Goal: Information Seeking & Learning: Learn about a topic

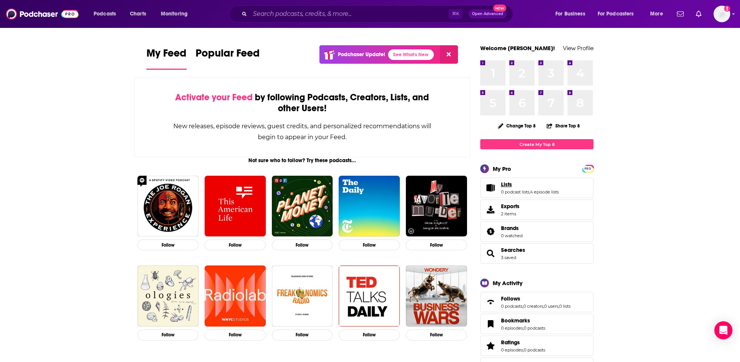
click at [551, 184] on link "Lists" at bounding box center [530, 184] width 58 height 7
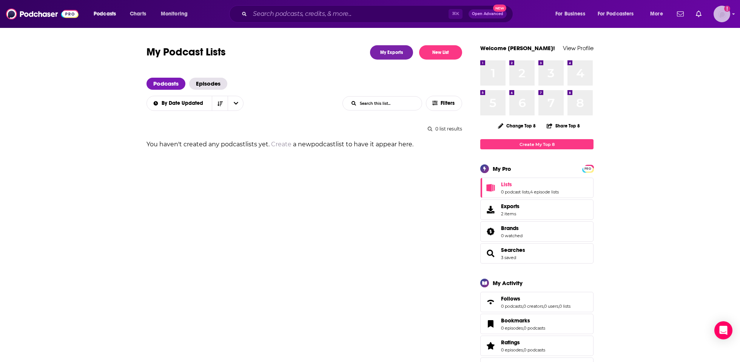
click at [716, 15] on img "Logged in as tmarra" at bounding box center [722, 14] width 17 height 17
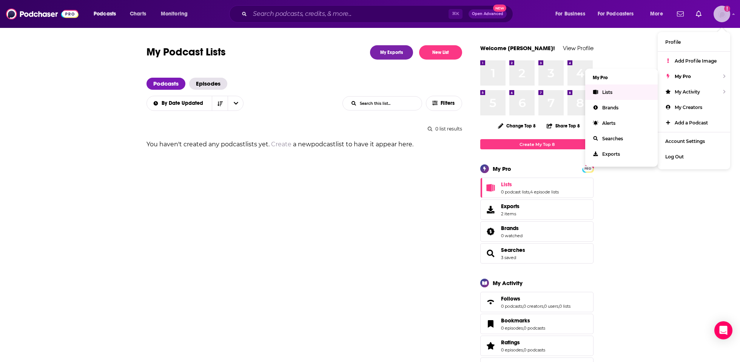
click at [615, 92] on link "Lists" at bounding box center [621, 92] width 72 height 15
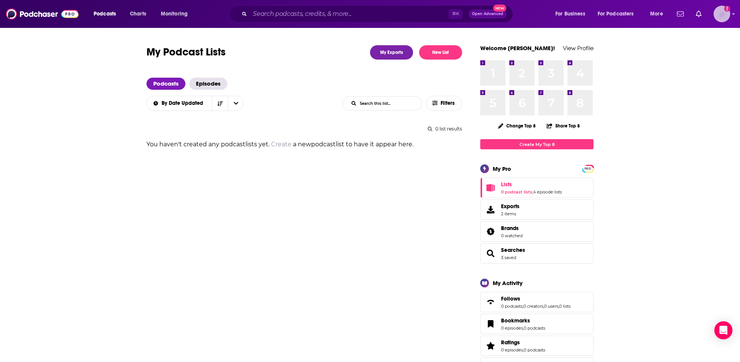
click at [729, 15] on img "Logged in as tmarra" at bounding box center [722, 14] width 17 height 17
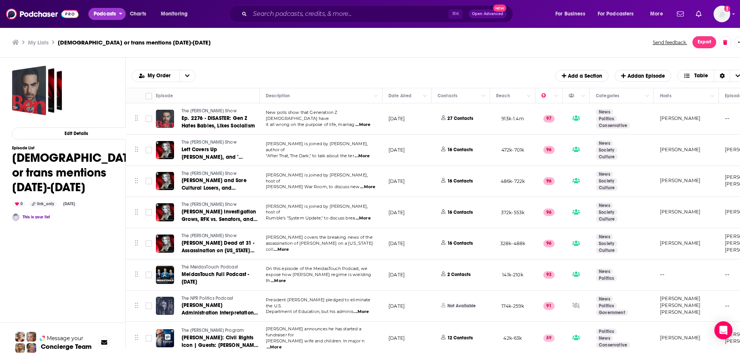
click at [106, 17] on span "Podcasts" at bounding box center [105, 14] width 22 height 11
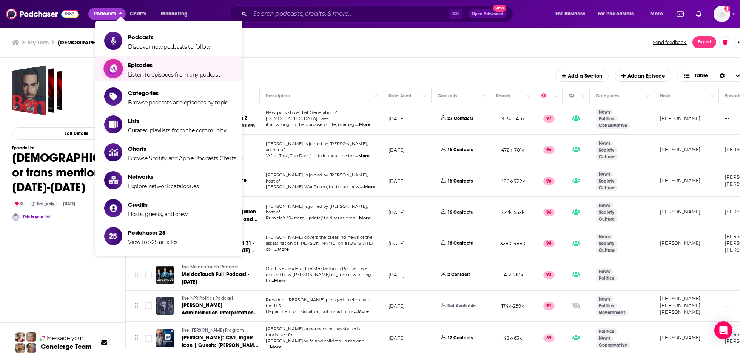
click at [128, 66] on span "Episodes" at bounding box center [174, 65] width 93 height 7
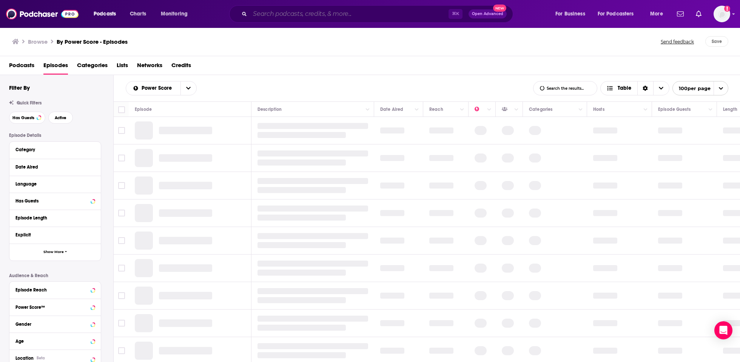
click at [306, 14] on input "Search podcasts, credits, & more..." at bounding box center [349, 14] width 199 height 12
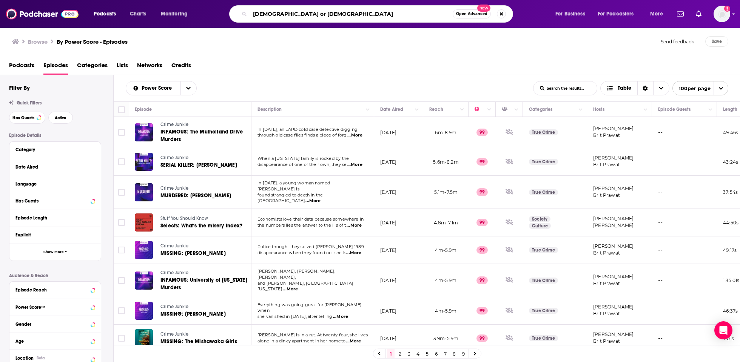
type input "[DEMOGRAPHIC_DATA] or [DEMOGRAPHIC_DATA]"
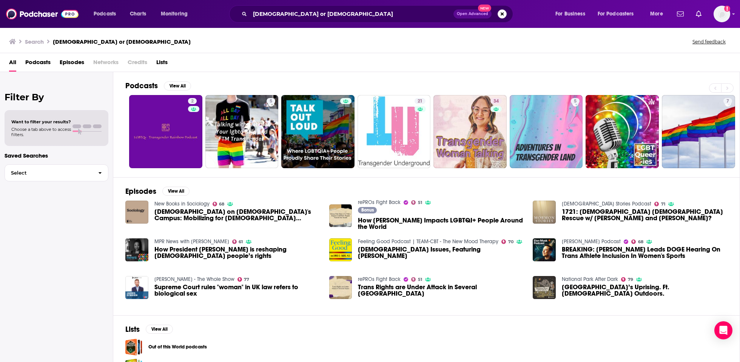
click at [67, 61] on span "Episodes" at bounding box center [72, 63] width 25 height 15
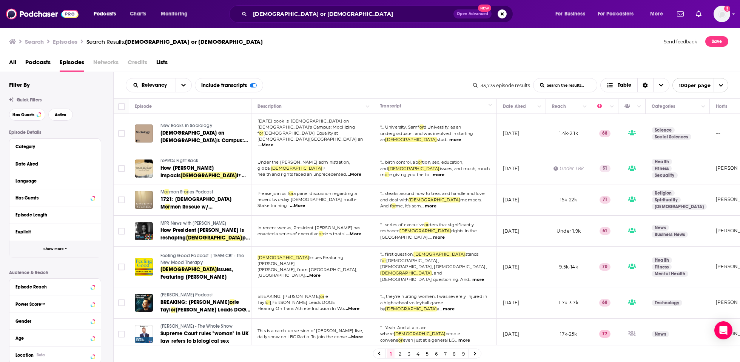
click at [62, 249] on span "Show More" at bounding box center [53, 249] width 20 height 4
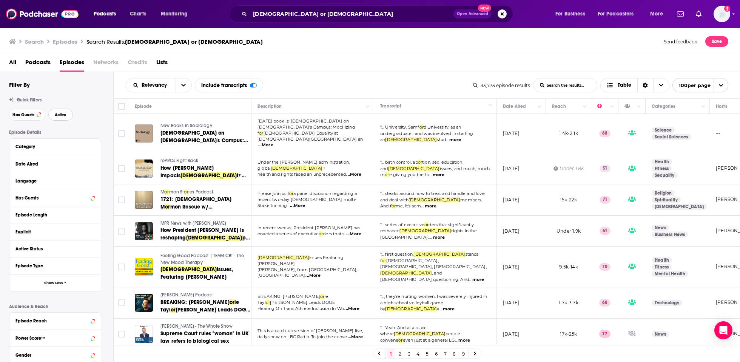
click at [61, 115] on span "Active" at bounding box center [61, 115] width 12 height 4
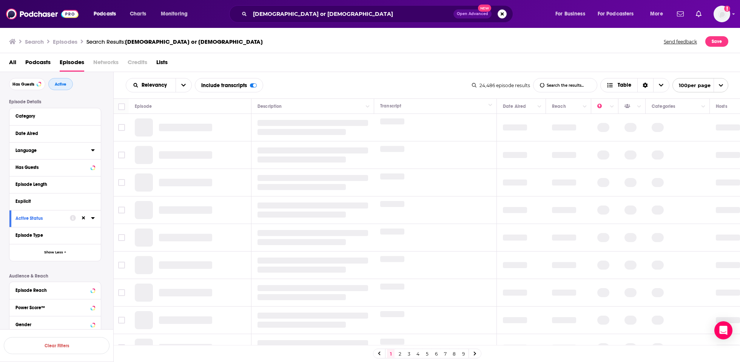
scroll to position [32, 0]
click at [54, 250] on span "Show Less" at bounding box center [53, 251] width 19 height 4
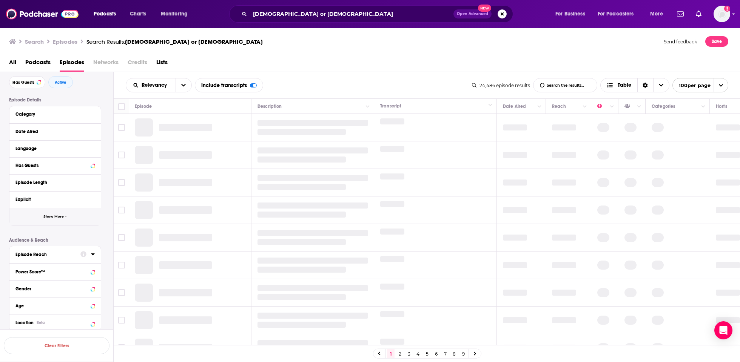
scroll to position [44, 0]
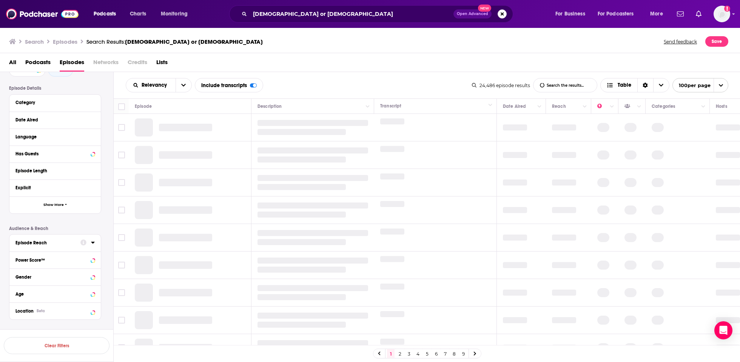
click at [61, 243] on div "Episode Reach" at bounding box center [45, 243] width 60 height 5
click at [76, 258] on input "number" at bounding box center [76, 256] width 38 height 12
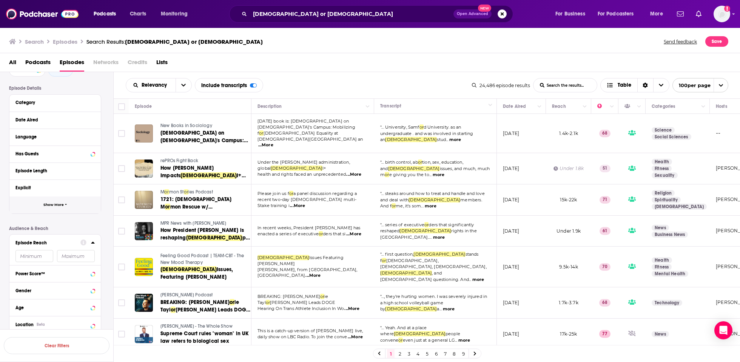
click at [62, 212] on button "Show More" at bounding box center [54, 205] width 91 height 17
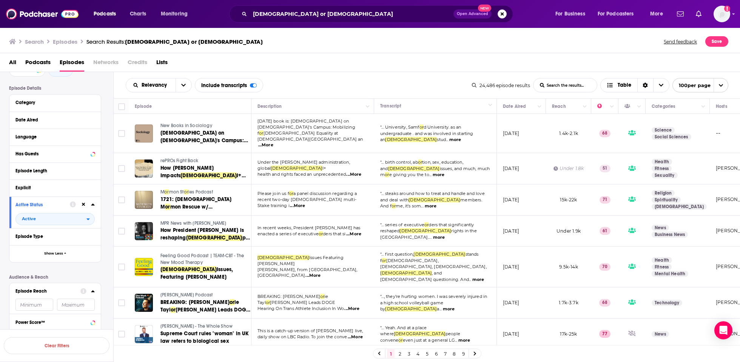
click at [49, 123] on button "Date Aired" at bounding box center [54, 119] width 79 height 9
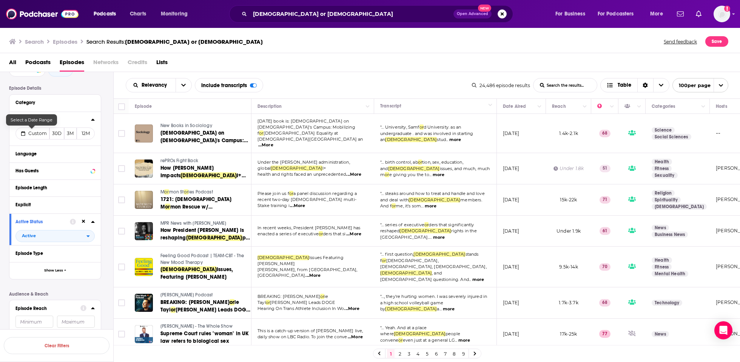
click at [32, 132] on span "Custom" at bounding box center [37, 134] width 19 height 6
select select "8"
select select "2025"
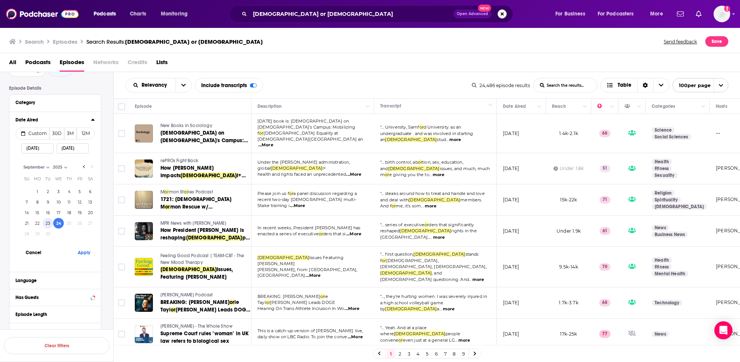
click at [48, 224] on button "23" at bounding box center [48, 223] width 11 height 11
type input "[DATE]"
click at [51, 224] on button "23" at bounding box center [48, 223] width 11 height 11
type input "[DATE]"
click at [49, 213] on button "16" at bounding box center [48, 213] width 11 height 11
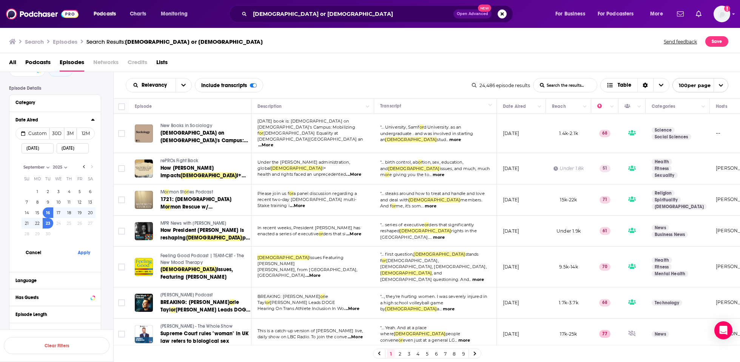
click at [49, 228] on button "23" at bounding box center [48, 223] width 11 height 11
type input "[DATE]"
click at [42, 146] on input "[DATE]" at bounding box center [38, 148] width 32 height 10
click at [37, 146] on input "[DATE]" at bounding box center [38, 148] width 32 height 10
click at [86, 253] on button "Apply" at bounding box center [83, 253] width 23 height 14
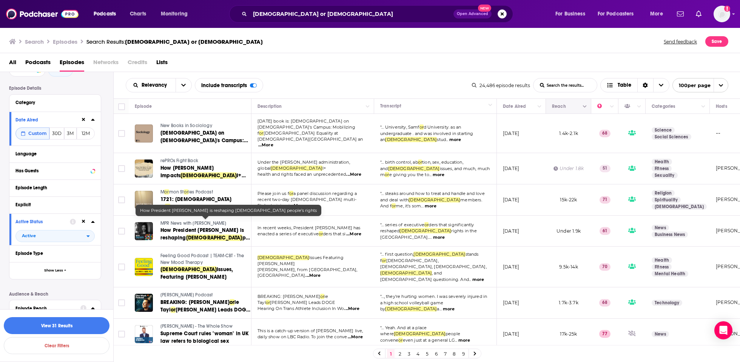
click at [579, 107] on button "Move" at bounding box center [567, 106] width 33 height 9
click at [583, 108] on icon "Column Actions" at bounding box center [585, 107] width 4 height 5
click at [409, 66] on div at bounding box center [370, 181] width 740 height 362
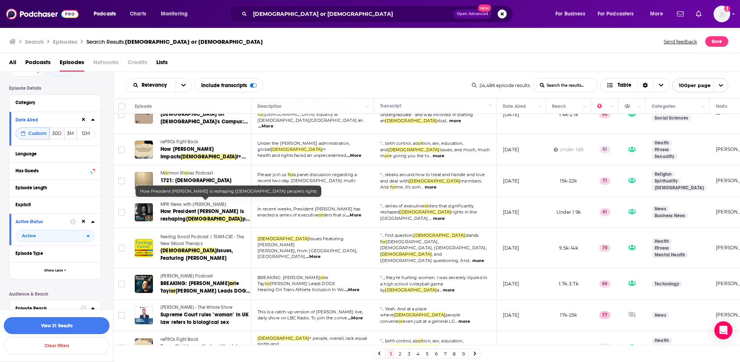
scroll to position [0, 0]
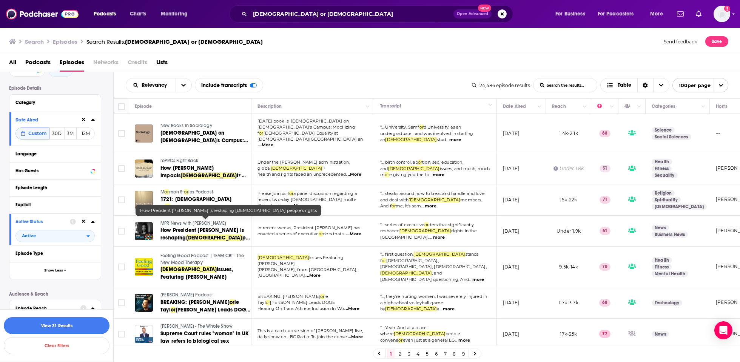
click at [160, 62] on span "Lists" at bounding box center [161, 63] width 11 height 15
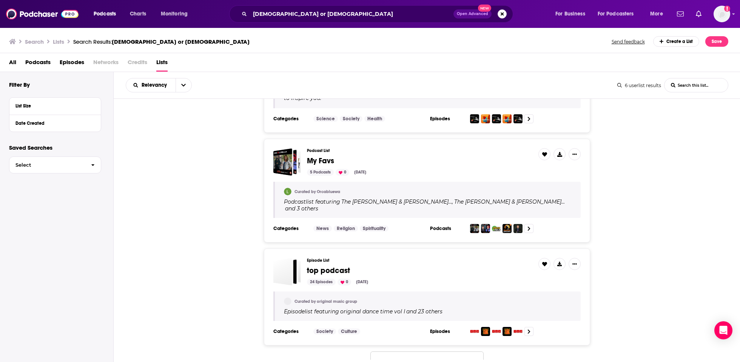
scroll to position [399, 0]
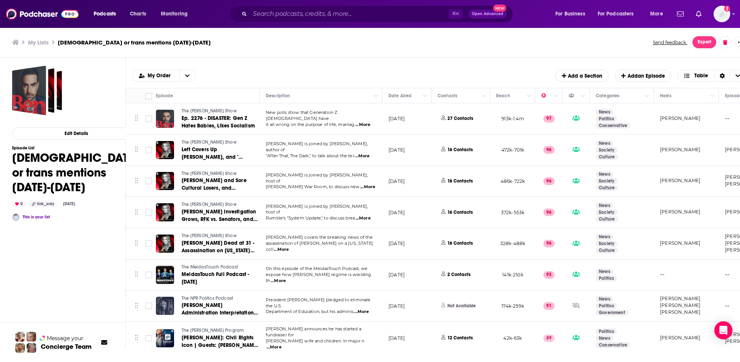
click at [286, 278] on span "...More" at bounding box center [278, 281] width 15 height 6
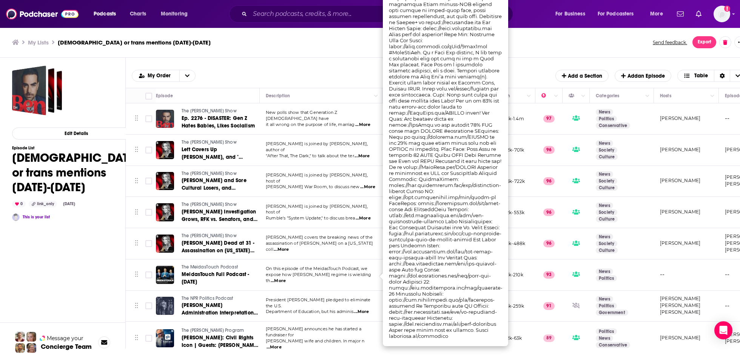
click at [305, 54] on div "My Lists [DEMOGRAPHIC_DATA] or trans mentions [DATE]-[DATE] Send feedback. Expo…" at bounding box center [376, 42] width 752 height 31
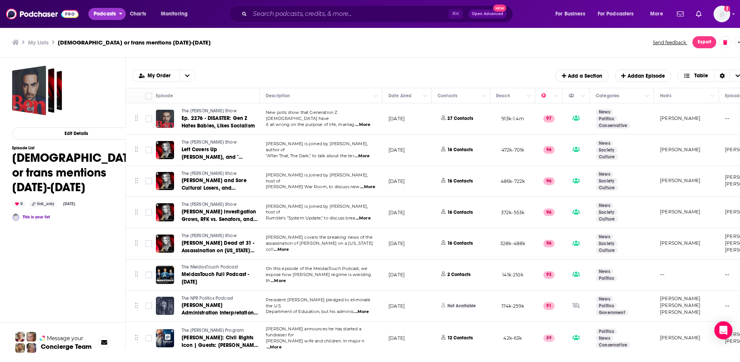
click at [119, 14] on button "Podcasts" at bounding box center [106, 14] width 37 height 12
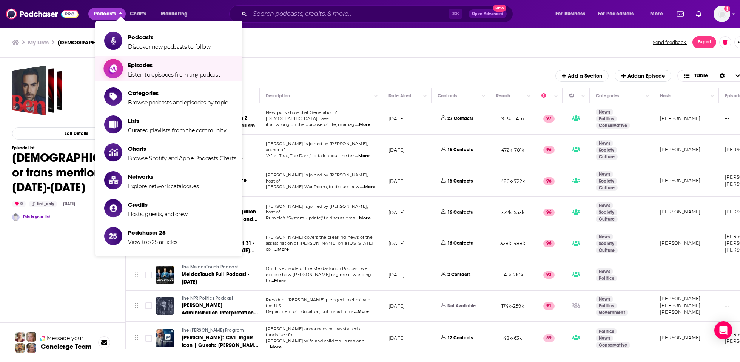
click at [131, 67] on span "Episodes" at bounding box center [174, 65] width 93 height 7
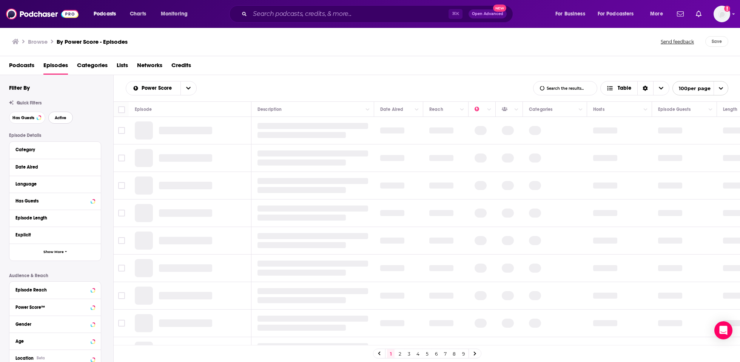
click at [57, 117] on span "Active" at bounding box center [61, 118] width 12 height 4
click at [68, 151] on div "Category" at bounding box center [50, 149] width 71 height 5
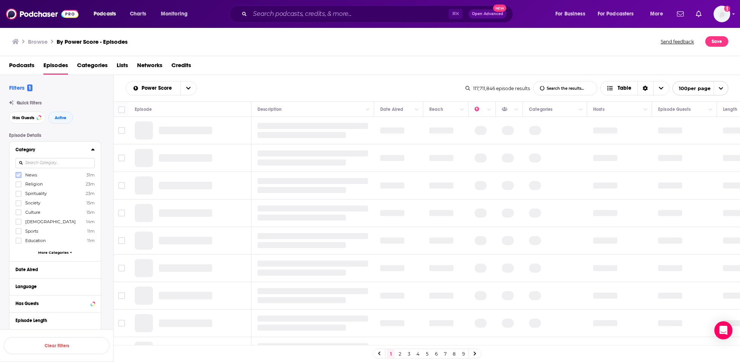
click at [19, 176] on icon at bounding box center [18, 175] width 5 height 5
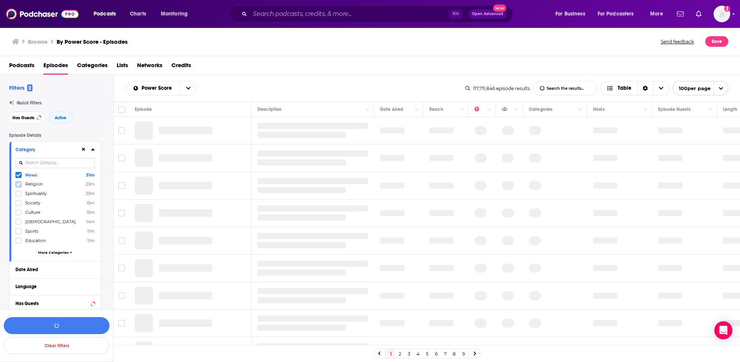
click at [19, 184] on icon at bounding box center [18, 184] width 5 height 3
click at [19, 204] on icon at bounding box center [18, 203] width 5 height 5
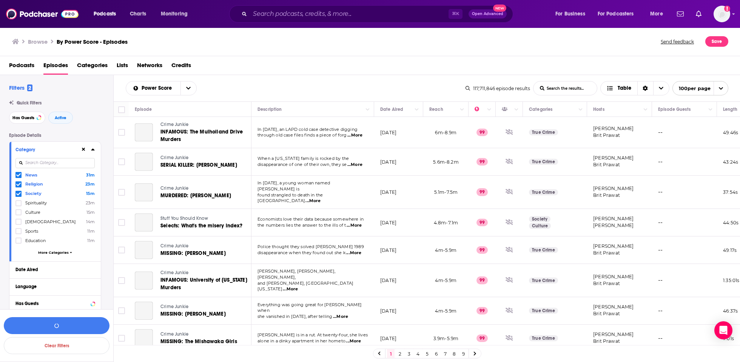
click at [42, 251] on span "More Categories" at bounding box center [53, 253] width 31 height 4
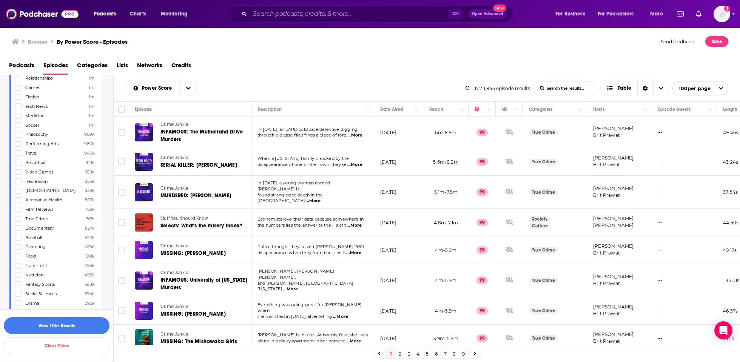
scroll to position [418, 0]
